Goal: Task Accomplishment & Management: Use online tool/utility

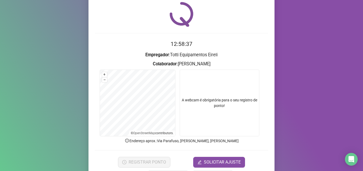
scroll to position [37, 0]
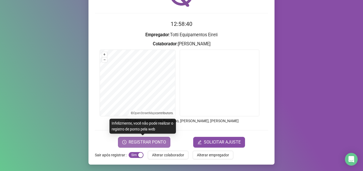
click at [142, 143] on span "REGISTRAR PONTO" at bounding box center [148, 142] width 38 height 6
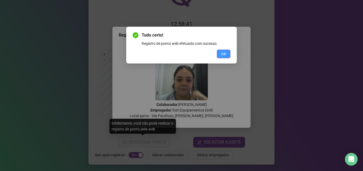
click at [225, 55] on span "OK" at bounding box center [223, 54] width 5 height 6
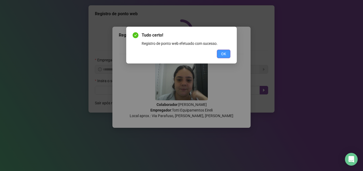
scroll to position [0, 0]
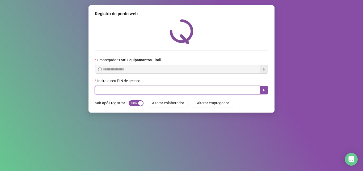
click at [188, 90] on input "text" at bounding box center [177, 90] width 165 height 9
type input "*****"
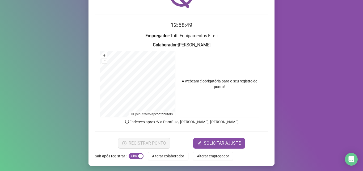
scroll to position [37, 0]
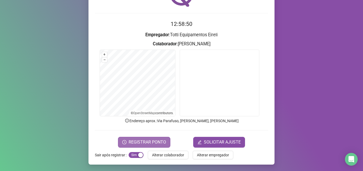
click at [138, 142] on span "REGISTRAR PONTO" at bounding box center [148, 142] width 38 height 6
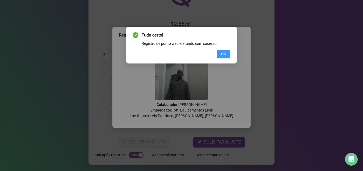
click at [223, 53] on span "OK" at bounding box center [223, 54] width 5 height 6
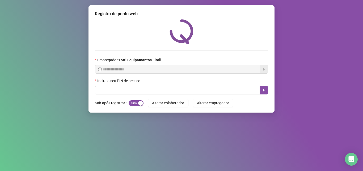
scroll to position [0, 0]
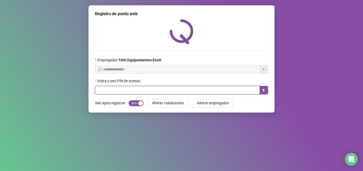
click at [104, 93] on input "text" at bounding box center [177, 90] width 165 height 9
type input "*****"
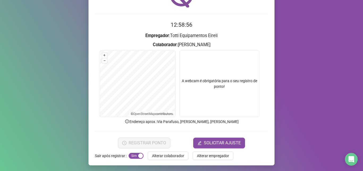
scroll to position [37, 0]
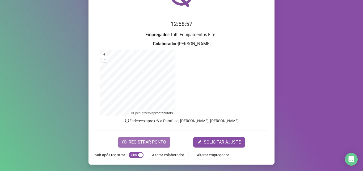
click at [155, 144] on span "REGISTRAR PONTO" at bounding box center [148, 142] width 38 height 6
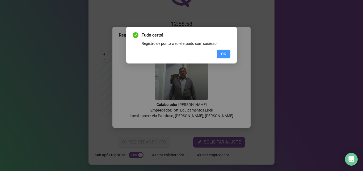
click at [222, 56] on span "OK" at bounding box center [223, 54] width 5 height 6
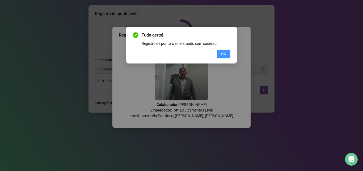
scroll to position [0, 0]
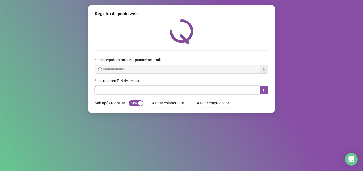
click at [109, 88] on input "text" at bounding box center [177, 90] width 165 height 9
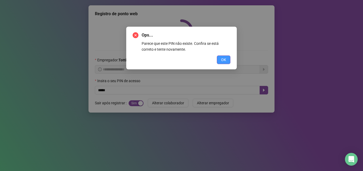
click at [222, 61] on span "OK" at bounding box center [223, 60] width 5 height 6
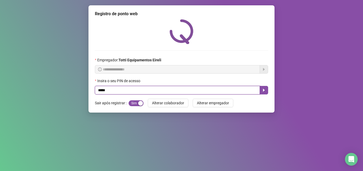
click at [106, 90] on input "*****" at bounding box center [177, 90] width 165 height 9
type input "*****"
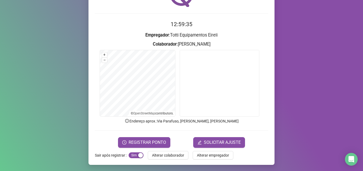
scroll to position [37, 0]
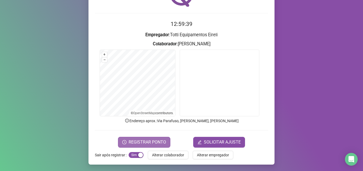
click at [144, 140] on span "REGISTRAR PONTO" at bounding box center [148, 142] width 38 height 6
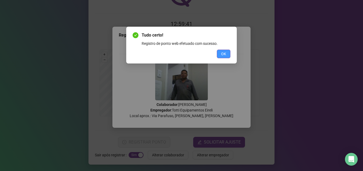
click at [226, 51] on span "OK" at bounding box center [223, 54] width 5 height 6
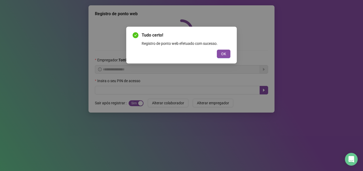
scroll to position [0, 0]
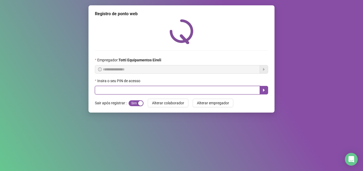
click at [111, 93] on input "text" at bounding box center [177, 90] width 165 height 9
type input "*****"
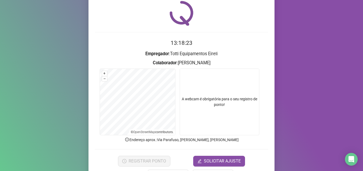
scroll to position [37, 0]
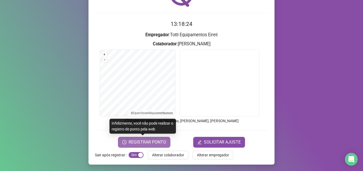
click at [140, 142] on span "REGISTRAR PONTO" at bounding box center [148, 142] width 38 height 6
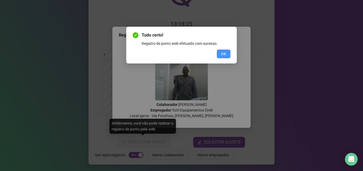
click at [225, 56] on span "OK" at bounding box center [223, 54] width 5 height 6
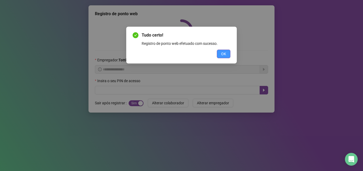
scroll to position [0, 0]
